Goal: Find specific page/section: Find specific page/section

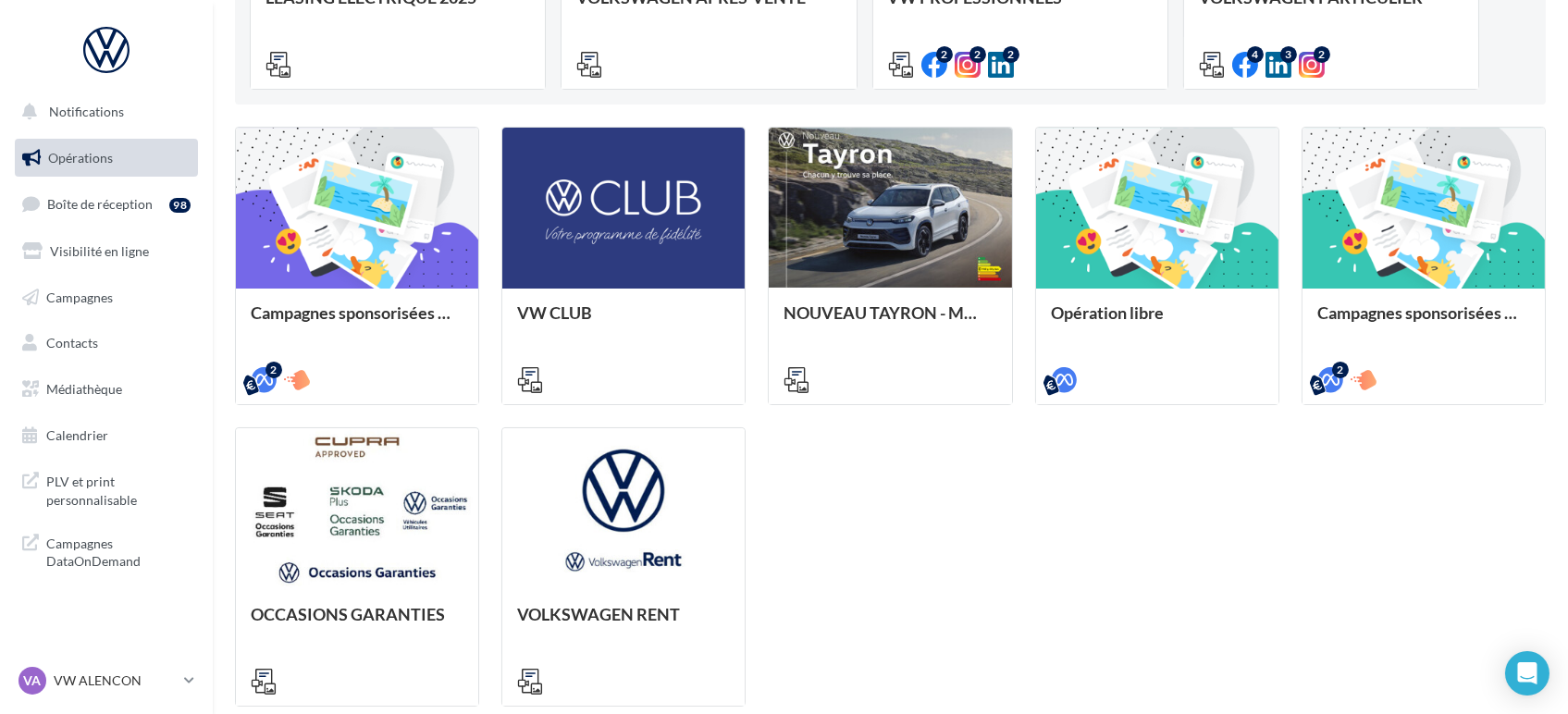
scroll to position [582, 0]
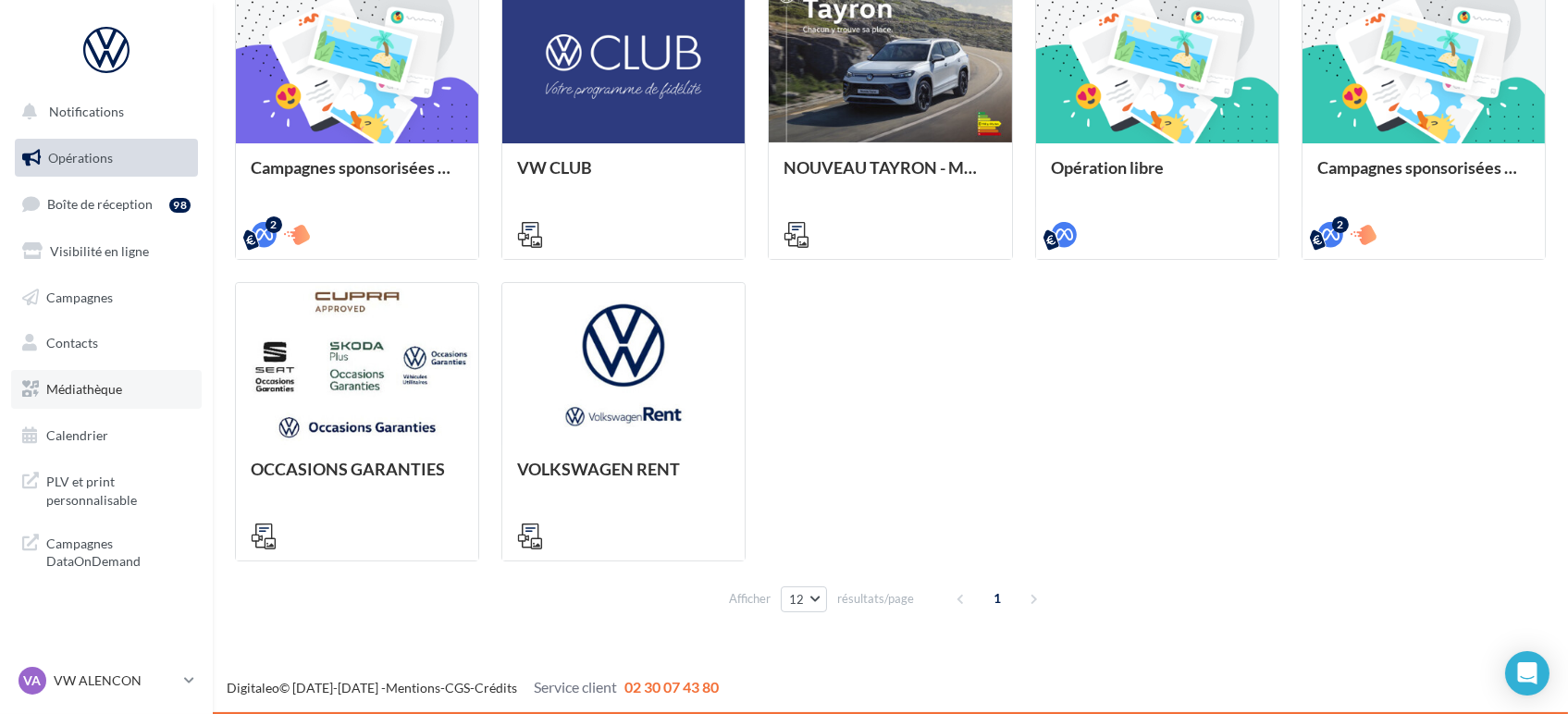
click at [121, 398] on link "Médiathèque" at bounding box center [107, 389] width 191 height 39
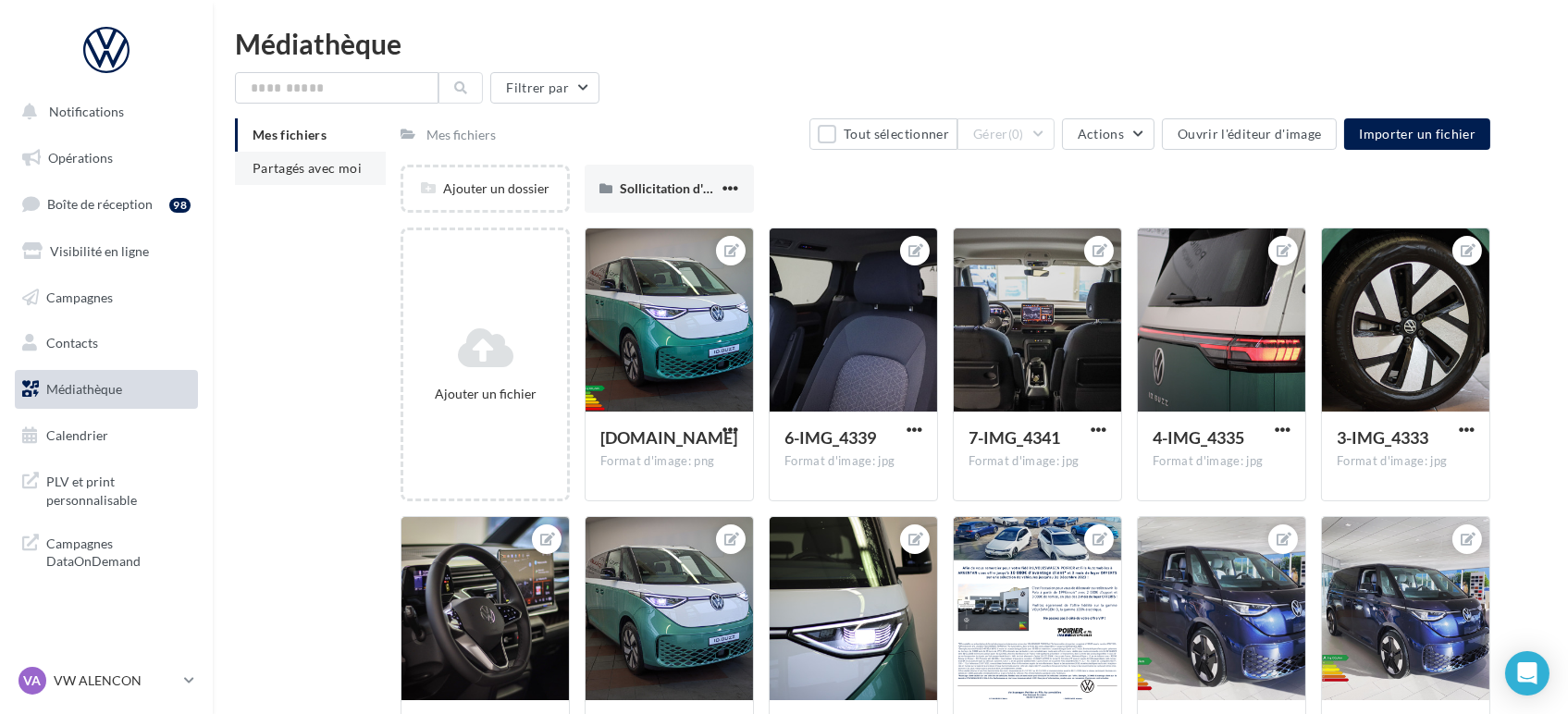
click at [295, 173] on span "Partagés avec moi" at bounding box center [308, 168] width 109 height 16
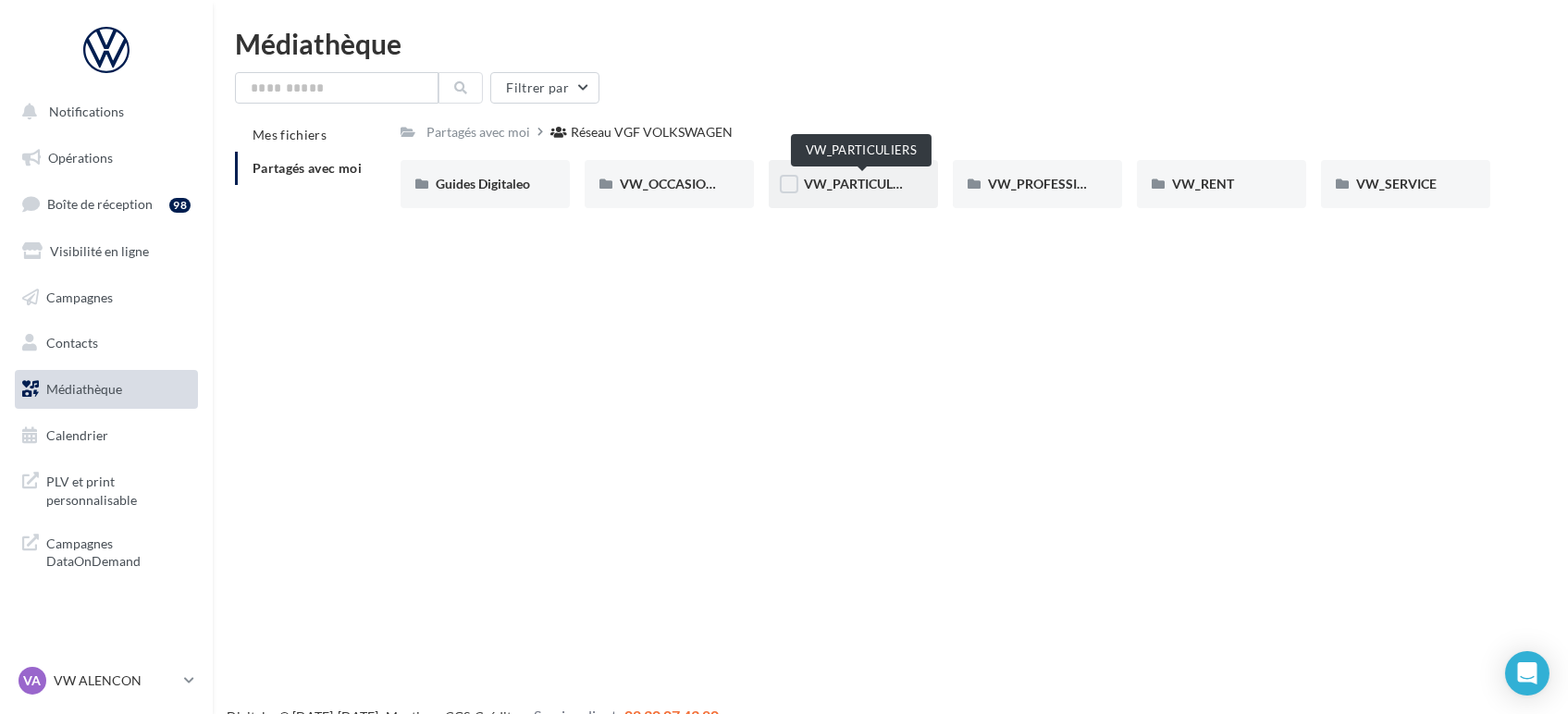
click at [877, 182] on span "VW_PARTICULIERS" at bounding box center [861, 183] width 116 height 16
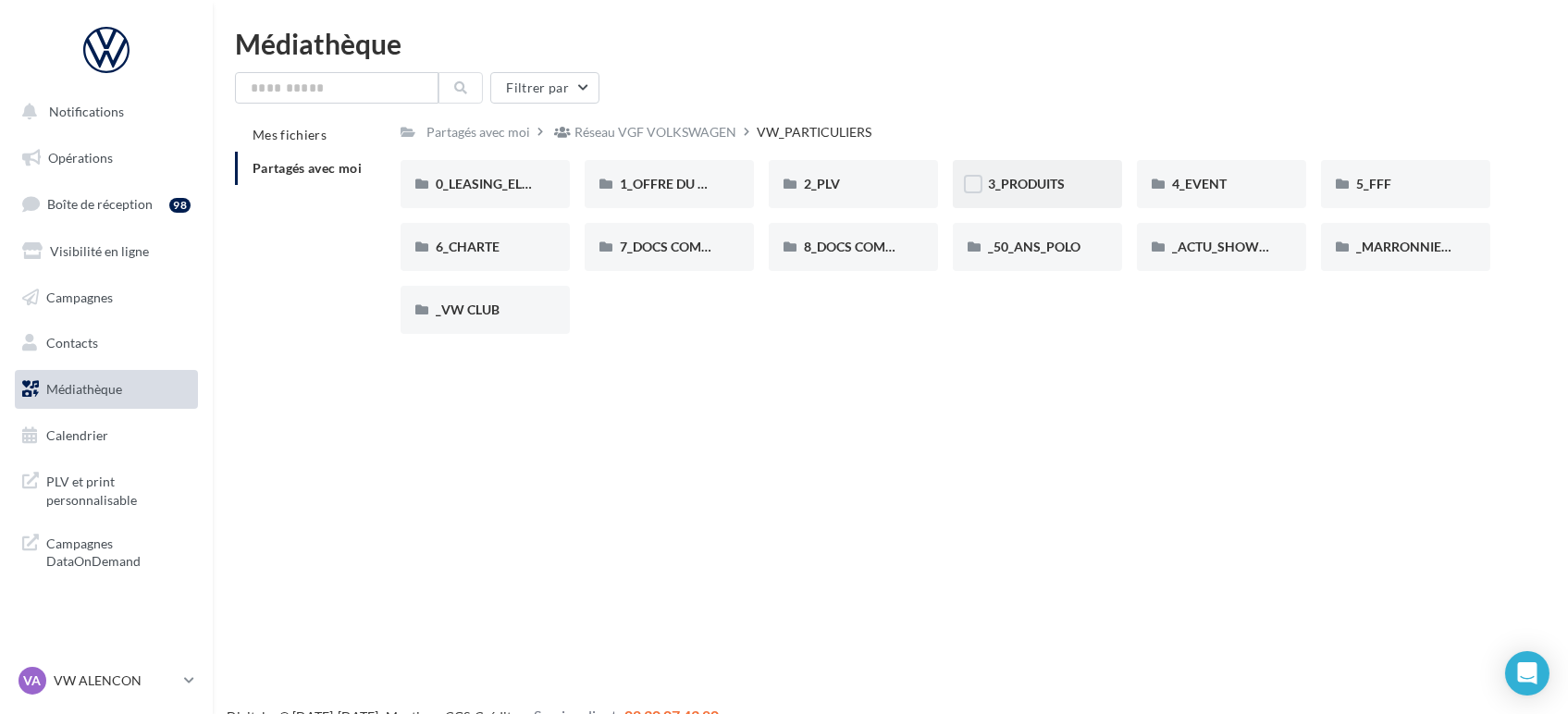
click at [1038, 198] on div "3_PRODUITS" at bounding box center [1037, 184] width 169 height 48
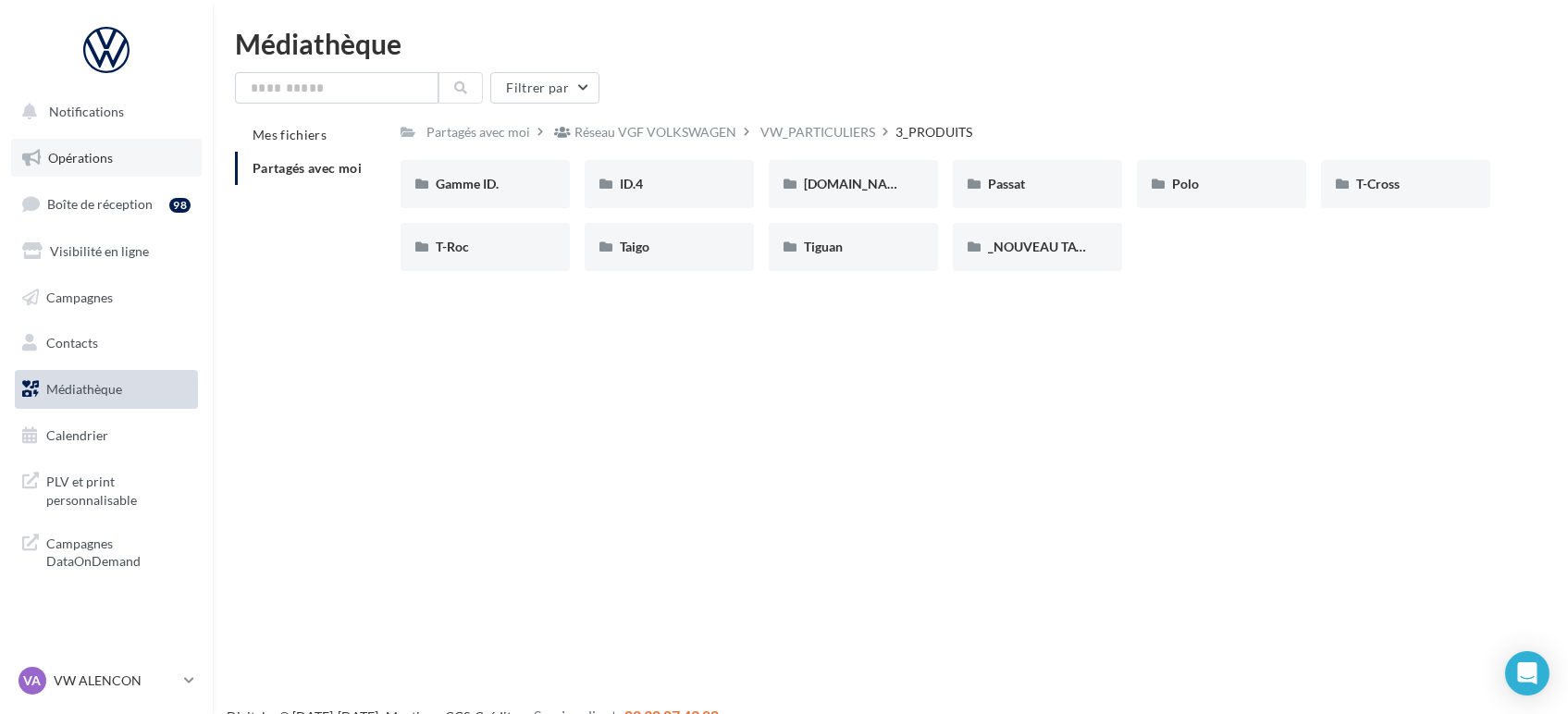
click at [83, 175] on link "Opérations" at bounding box center [107, 158] width 191 height 39
